Goal: Check status: Check status

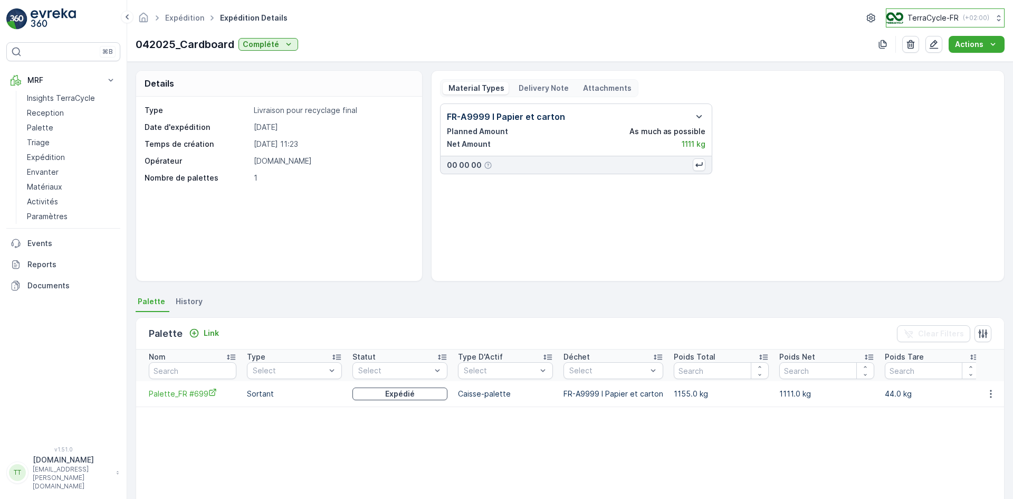
click at [925, 18] on p "TerraCycle-FR" at bounding box center [933, 18] width 51 height 11
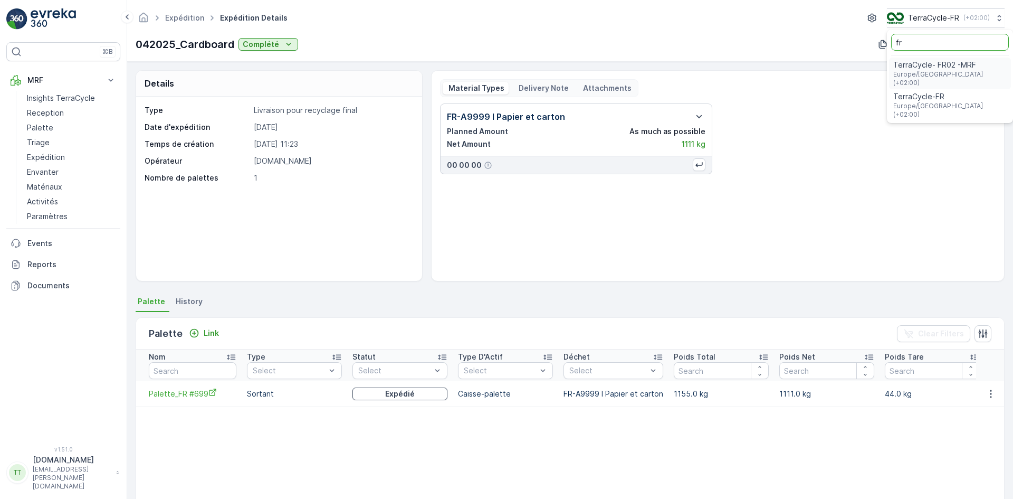
type input "fr"
click at [926, 69] on span "TerraCycle- FR02 -MRF" at bounding box center [949, 65] width 113 height 11
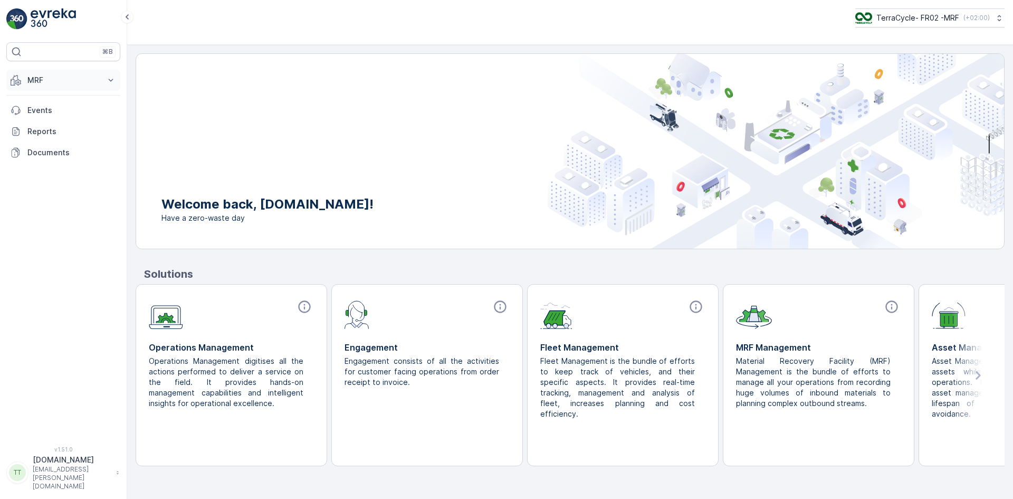
click at [34, 81] on p "MRF" at bounding box center [63, 80] width 72 height 11
click at [58, 153] on p "Expédition" at bounding box center [46, 157] width 38 height 11
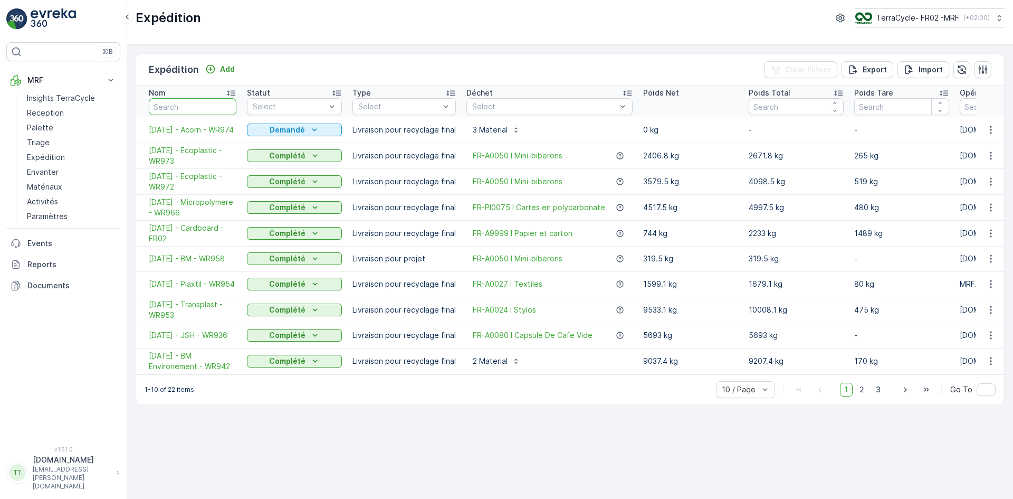
click at [171, 108] on input "text" at bounding box center [193, 106] width 88 height 17
type input "card"
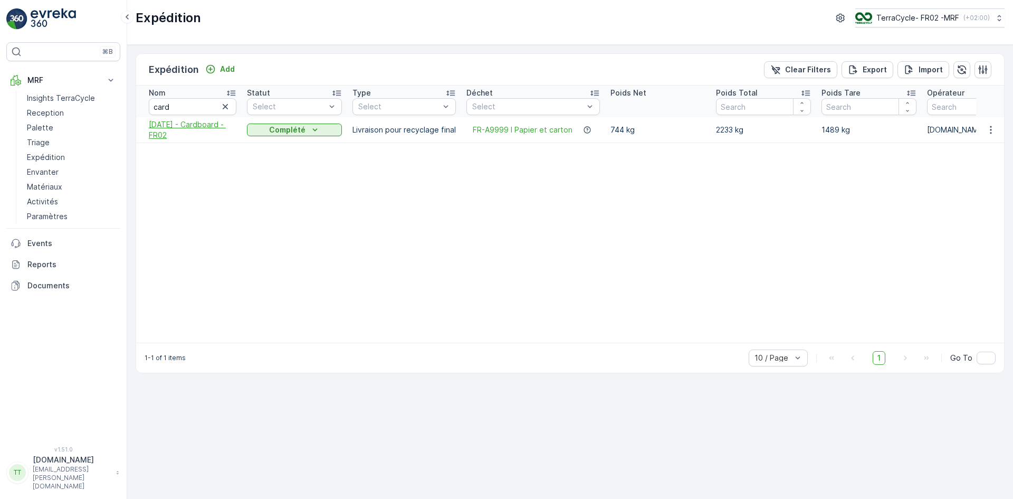
click at [162, 130] on span "30.06.2025 - Cardboard - FR02" at bounding box center [193, 129] width 88 height 21
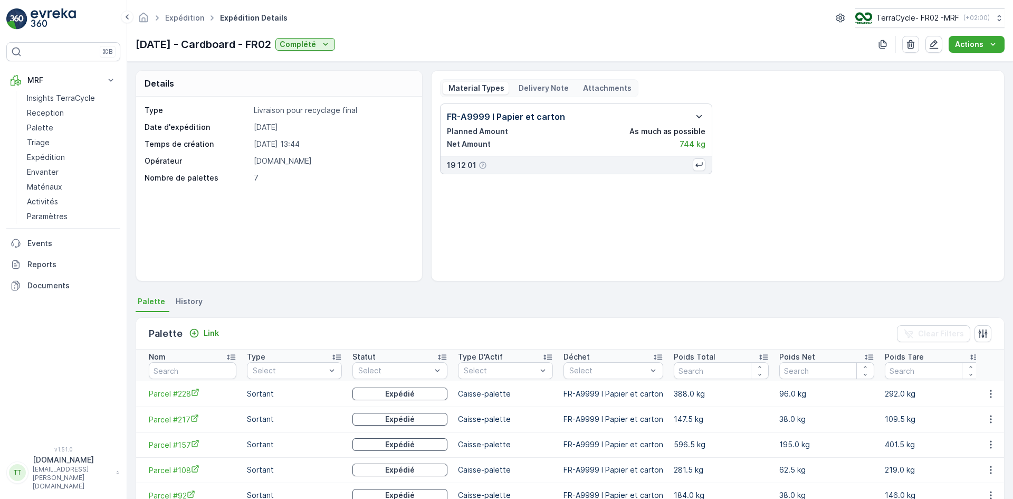
click at [701, 116] on icon "button" at bounding box center [699, 116] width 13 height 13
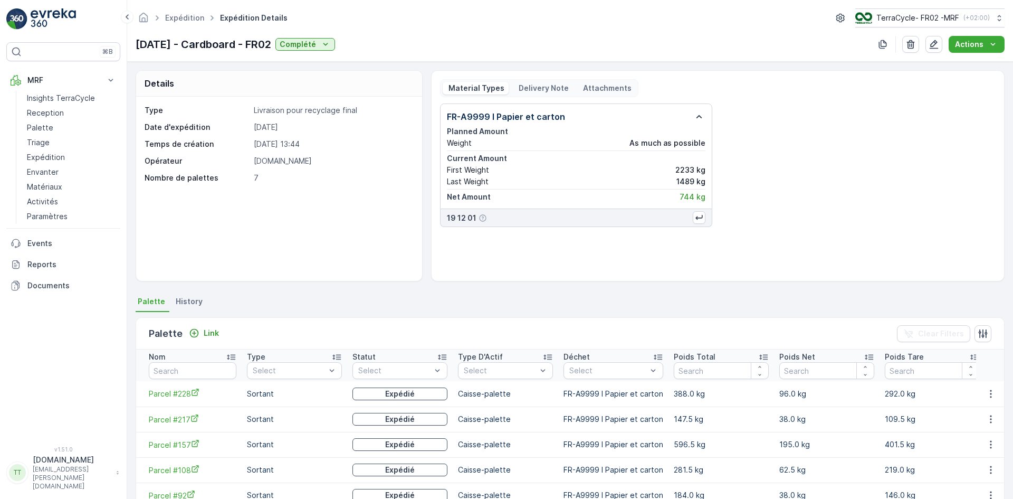
scroll to position [110, 0]
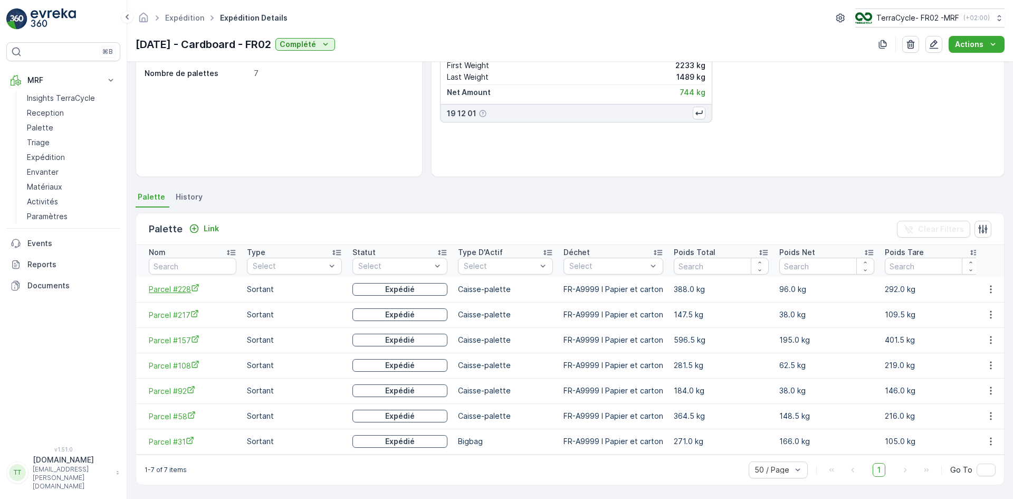
click at [164, 284] on span "Parcel #228" at bounding box center [193, 288] width 88 height 11
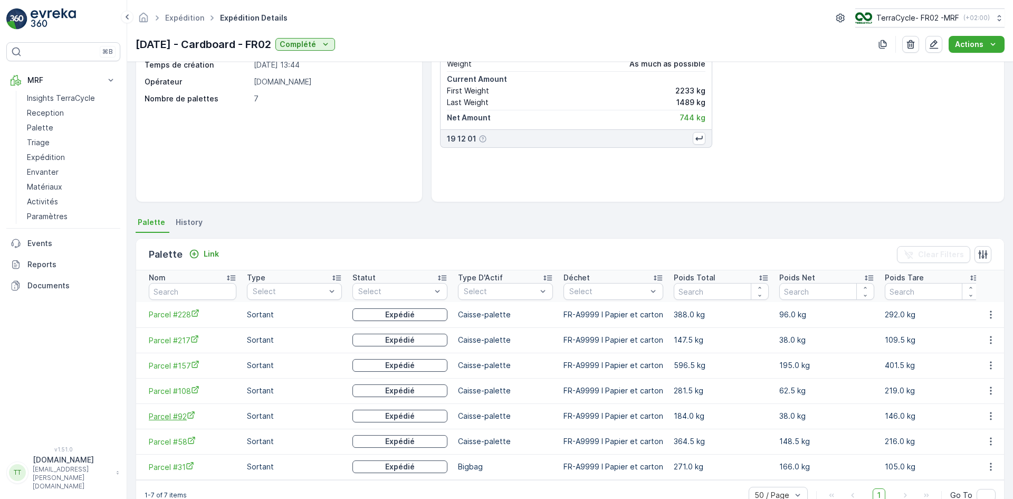
scroll to position [0, 0]
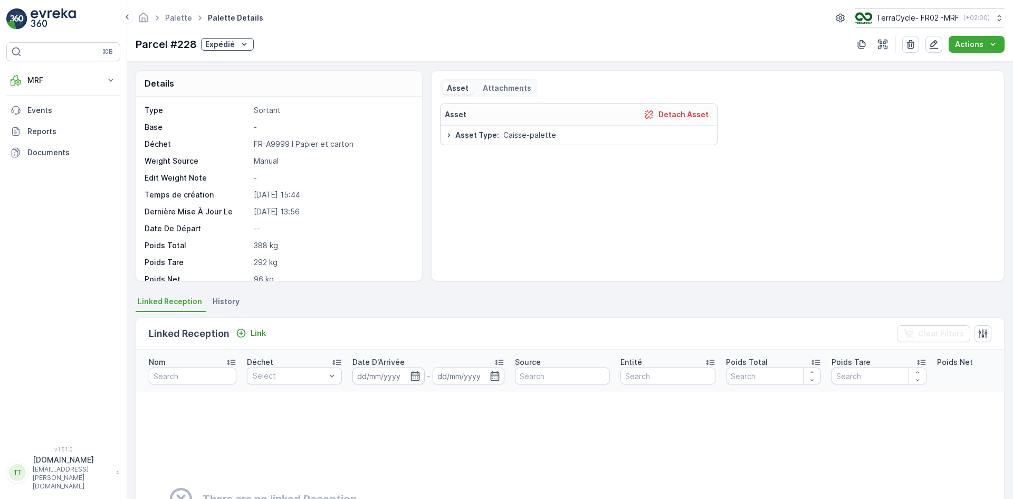
click at [232, 301] on span "History" at bounding box center [226, 301] width 27 height 11
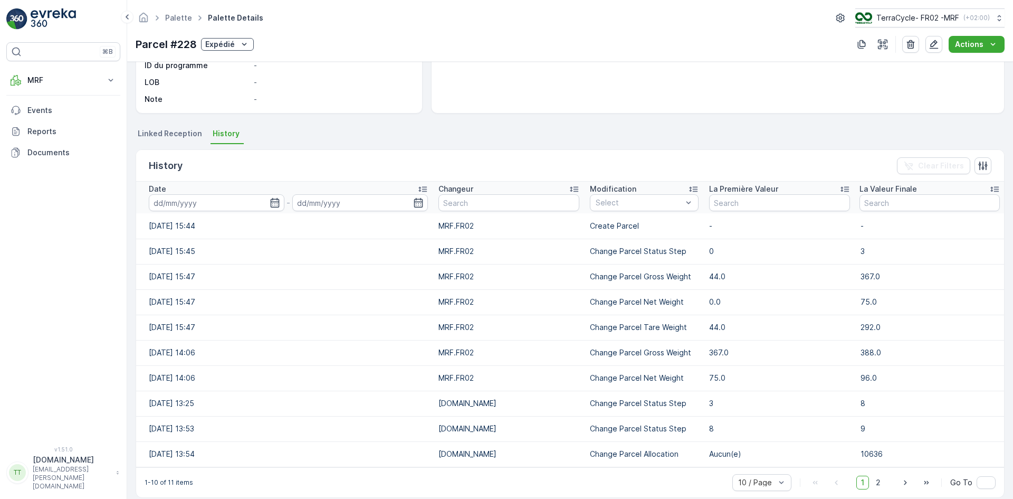
scroll to position [180, 0]
